Goal: Information Seeking & Learning: Learn about a topic

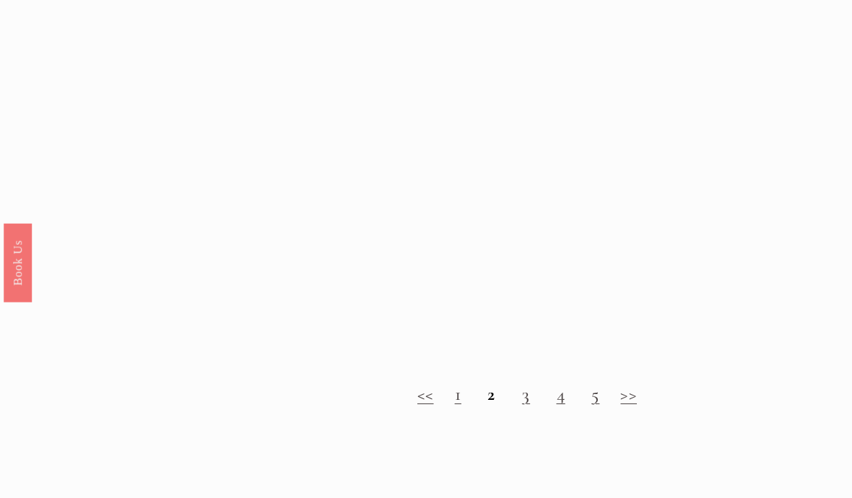
scroll to position [1113, 0]
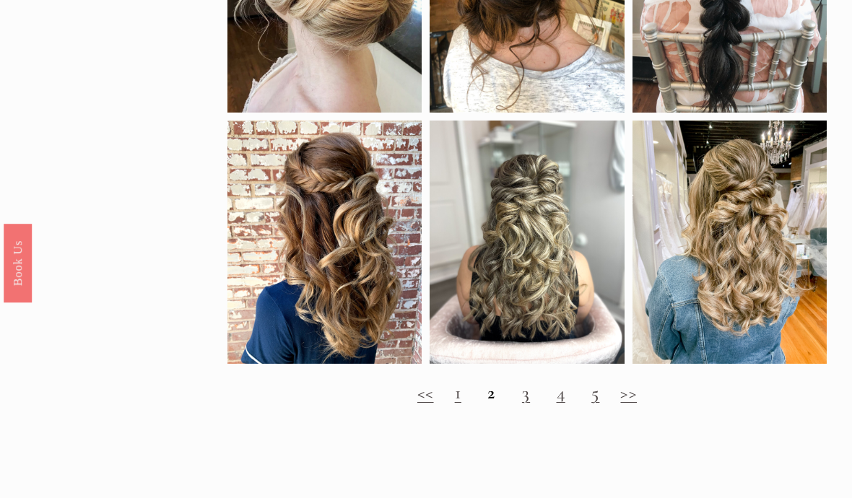
click at [632, 404] on link ">>" at bounding box center [628, 393] width 17 height 22
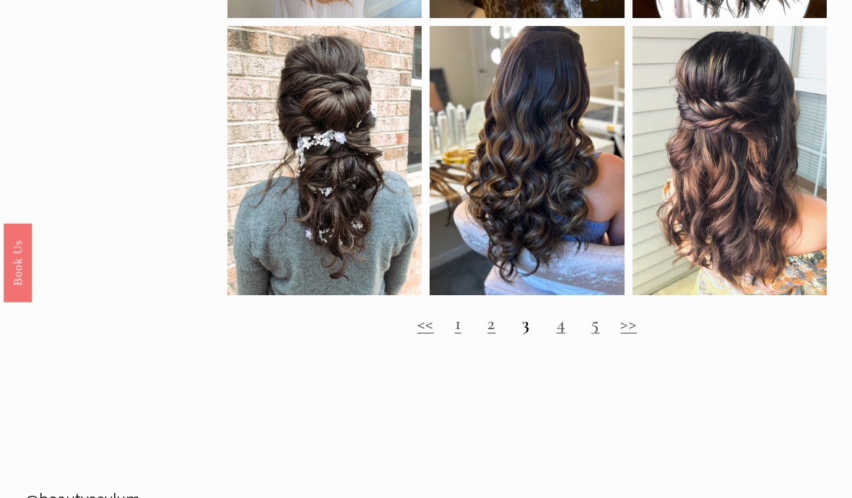
scroll to position [1131, 0]
click at [629, 334] on link ">>" at bounding box center [628, 324] width 17 height 22
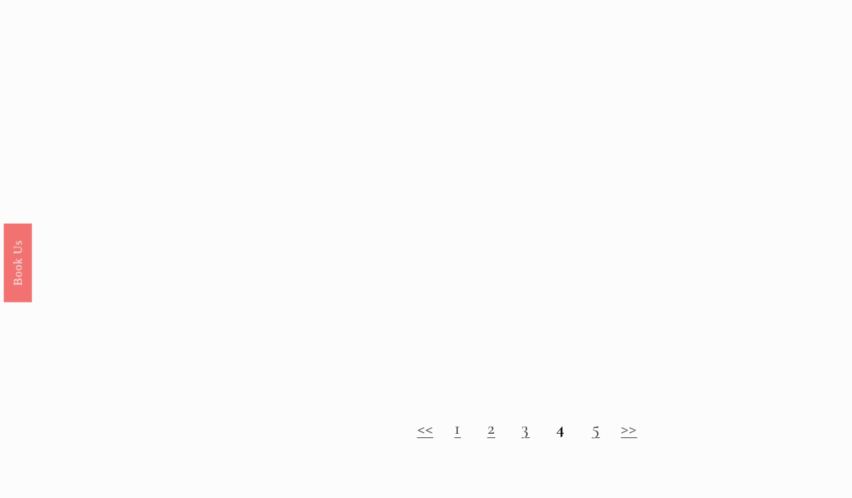
scroll to position [1052, 0]
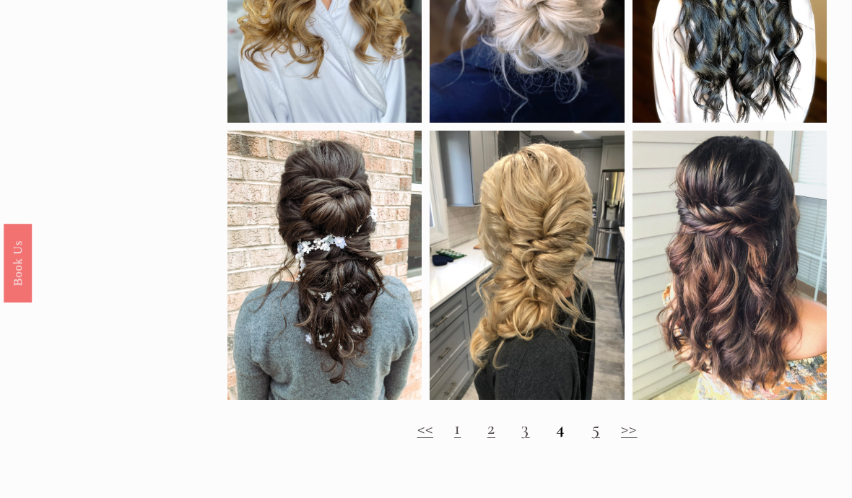
click at [635, 439] on link ">>" at bounding box center [629, 428] width 17 height 22
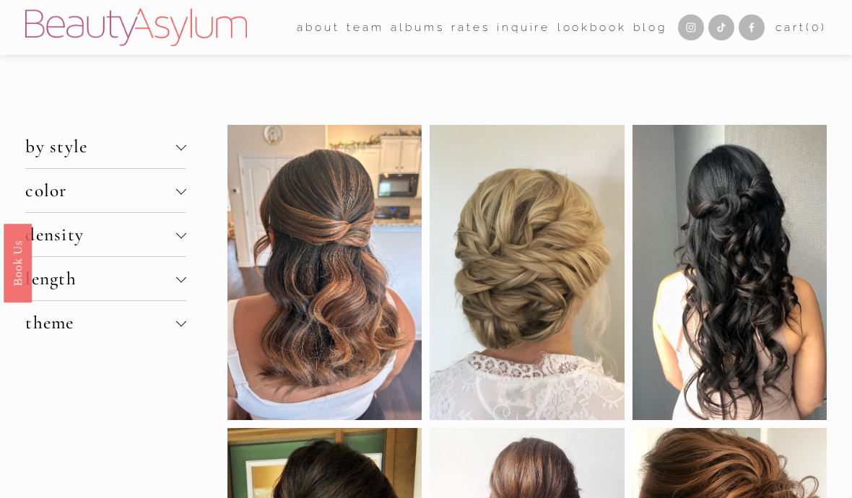
scroll to position [1115, 0]
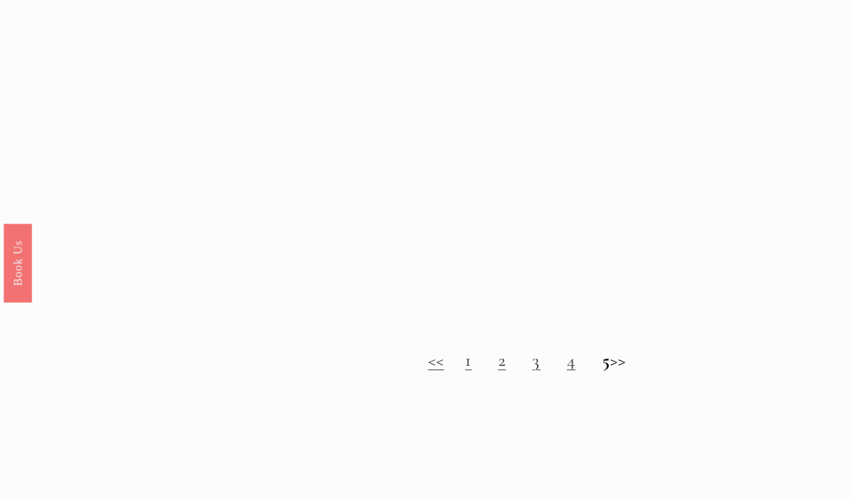
scroll to position [1079, 0]
